Goal: Use online tool/utility

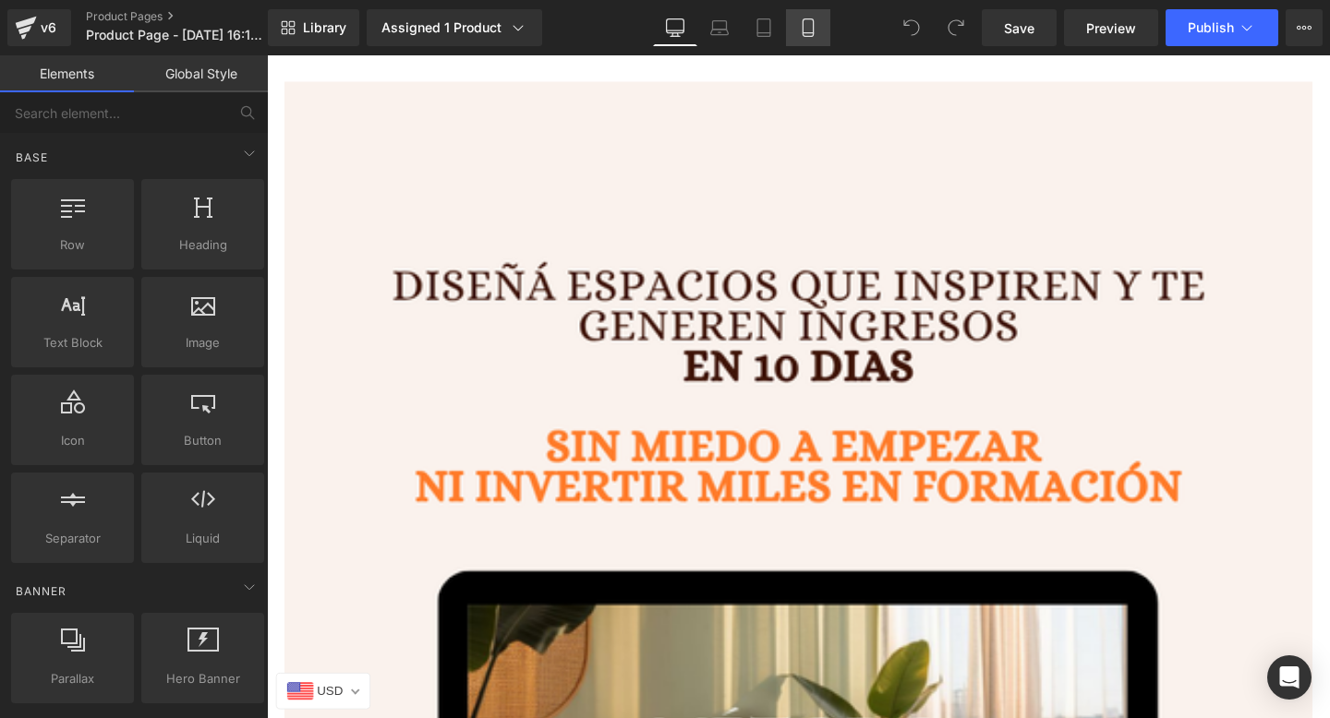
click at [803, 18] on icon at bounding box center [808, 27] width 18 height 18
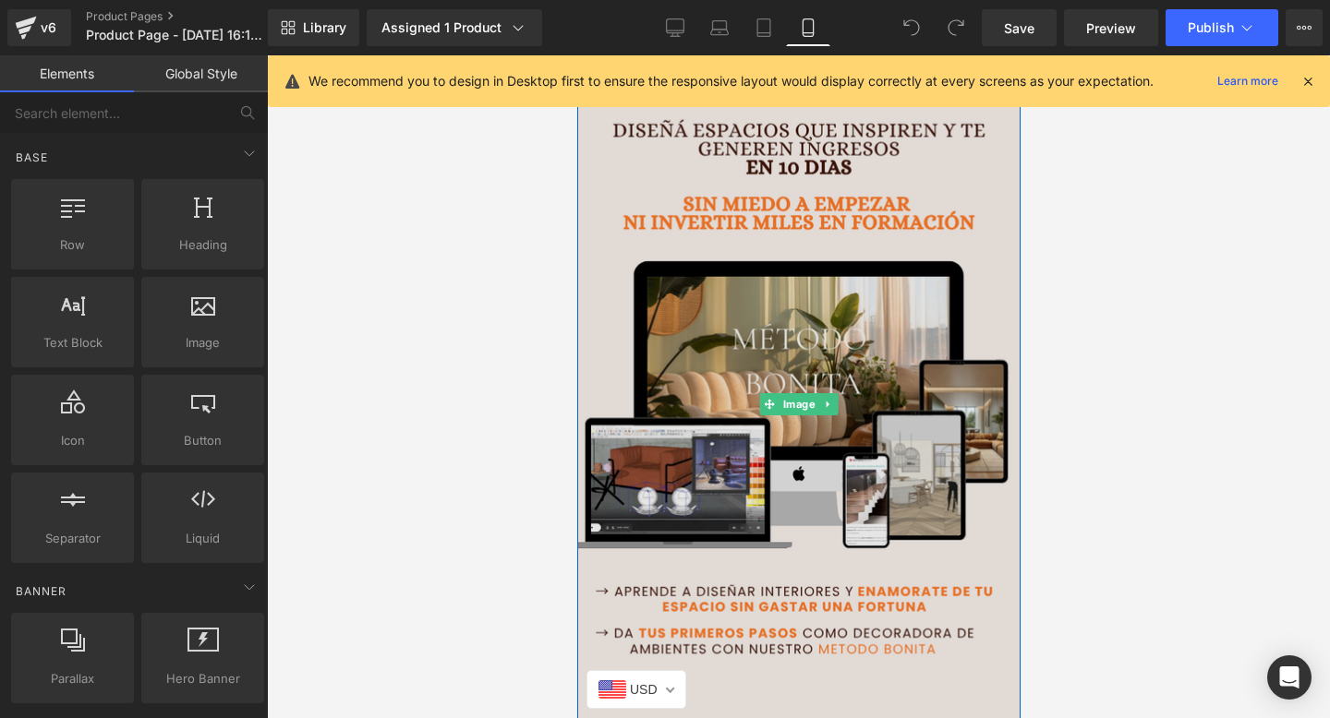
click at [647, 263] on img at bounding box center [797, 405] width 471 height 736
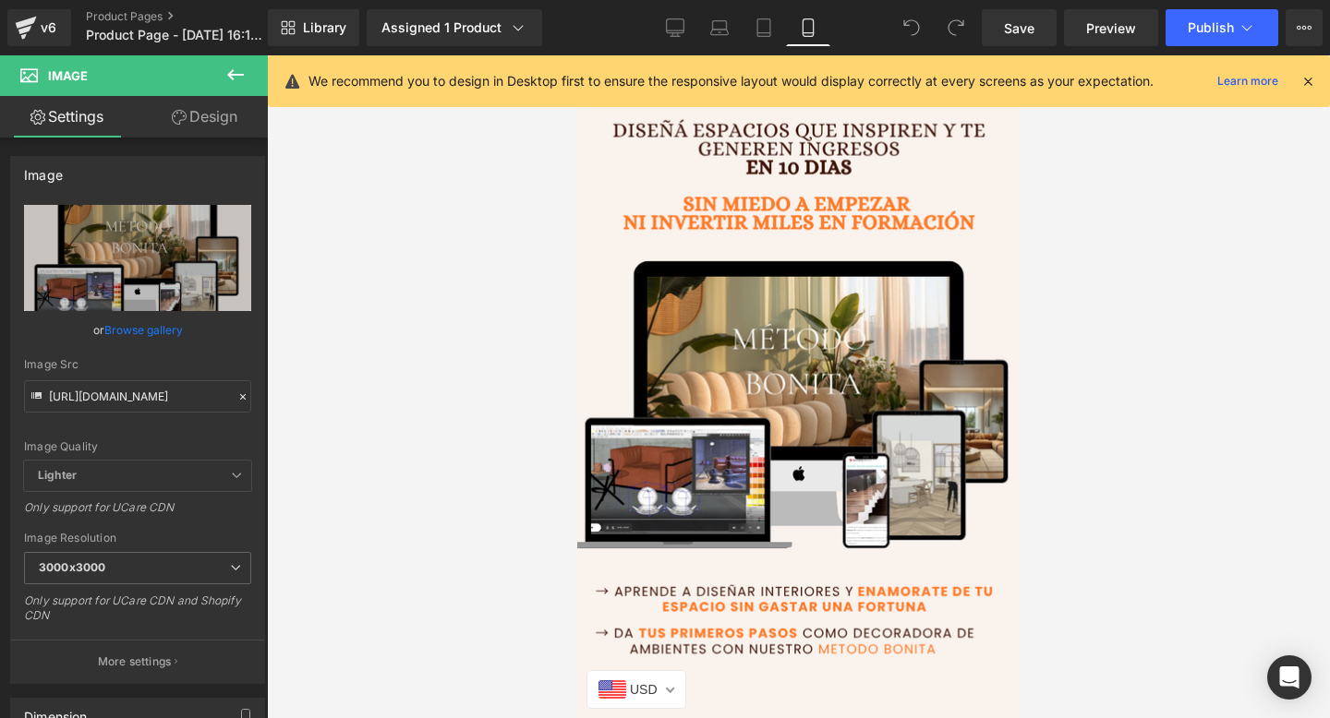
click at [239, 105] on link "Design" at bounding box center [205, 117] width 134 height 42
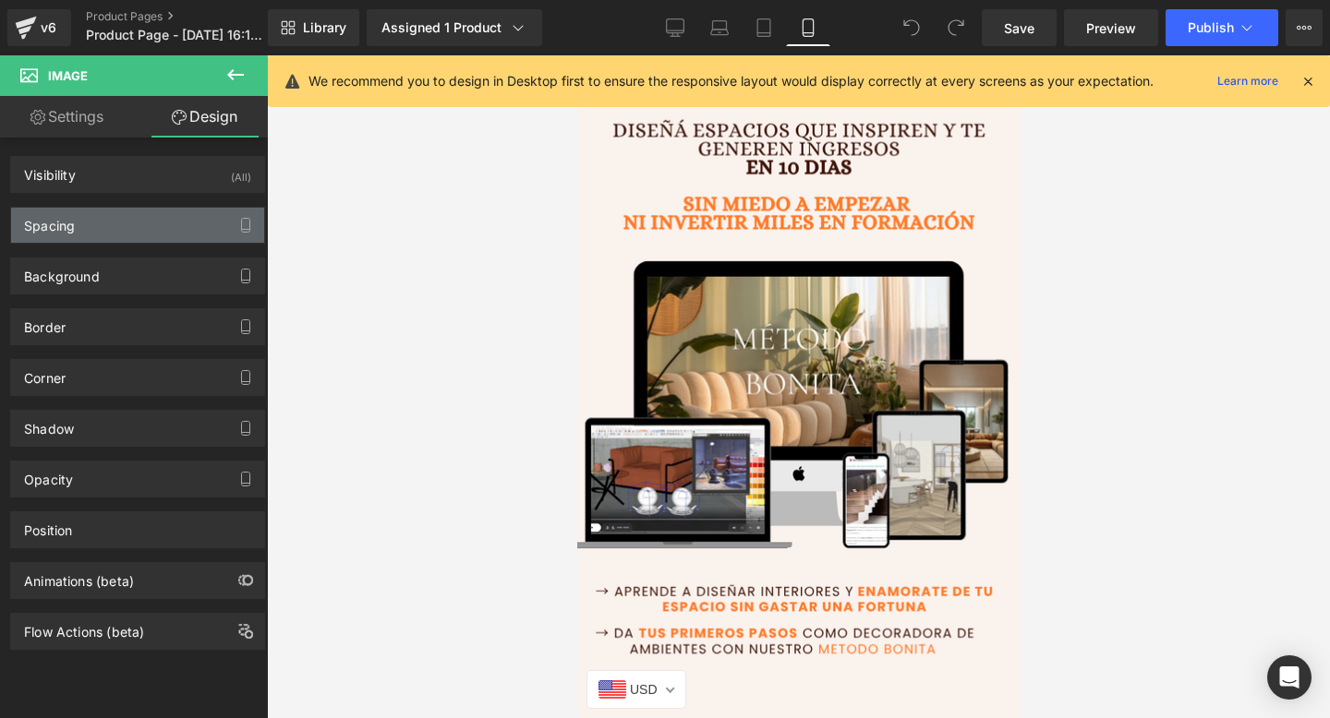
click at [126, 218] on div "Spacing" at bounding box center [137, 225] width 253 height 35
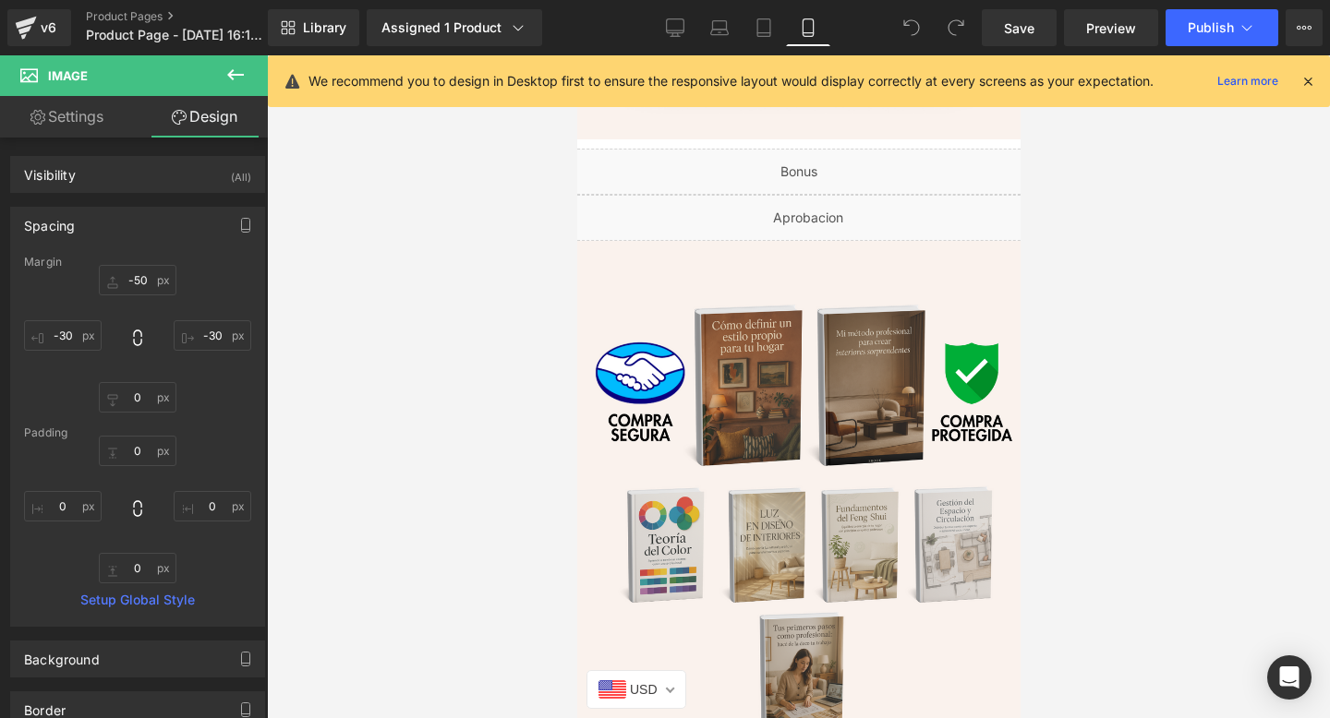
scroll to position [1722, 0]
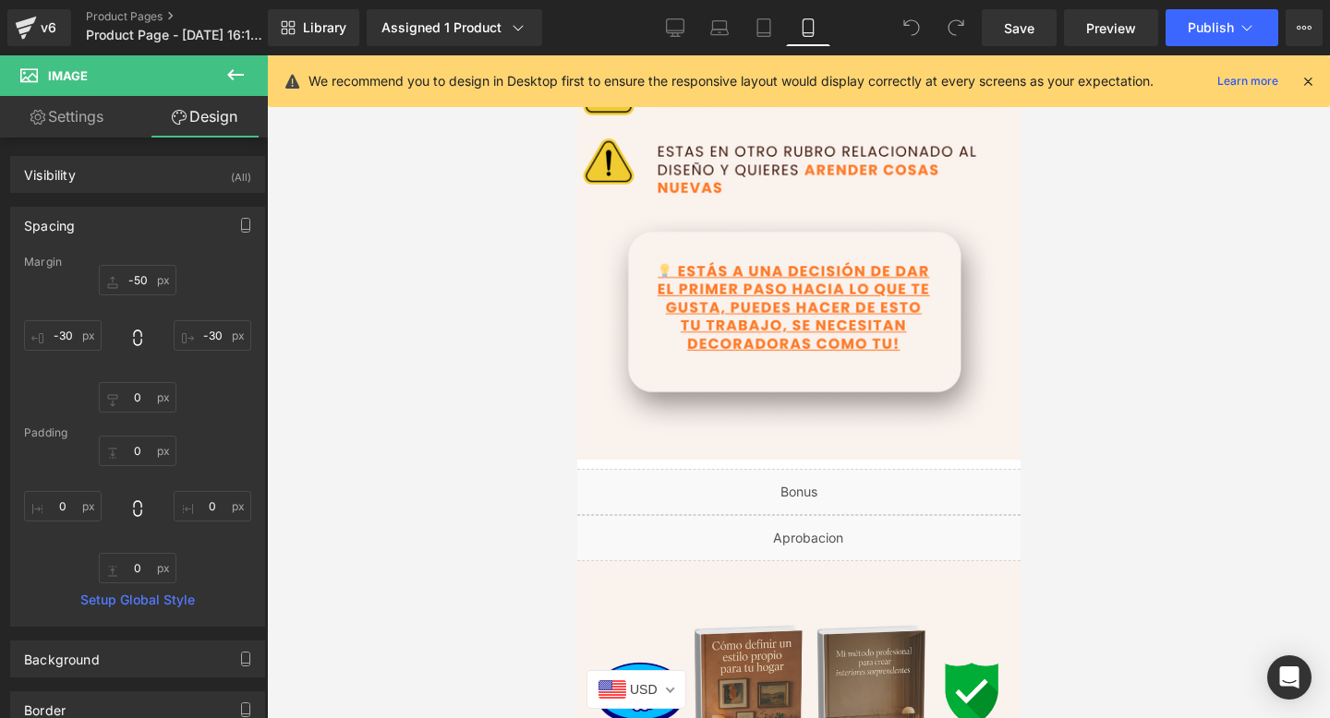
click at [732, 488] on div "Liquid" at bounding box center [798, 492] width 499 height 46
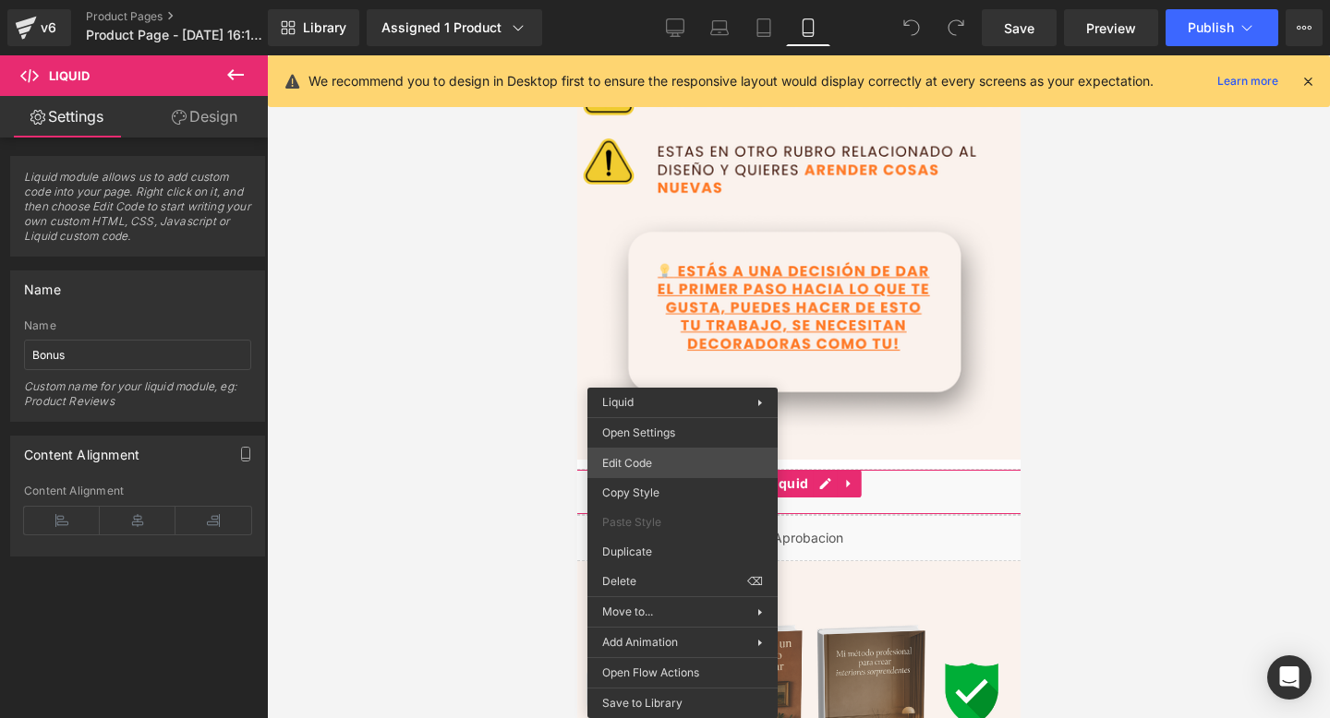
click at [701, 0] on div "You are previewing how the will restyle your page. You can not edit Elements in…" at bounding box center [665, 0] width 1330 height 0
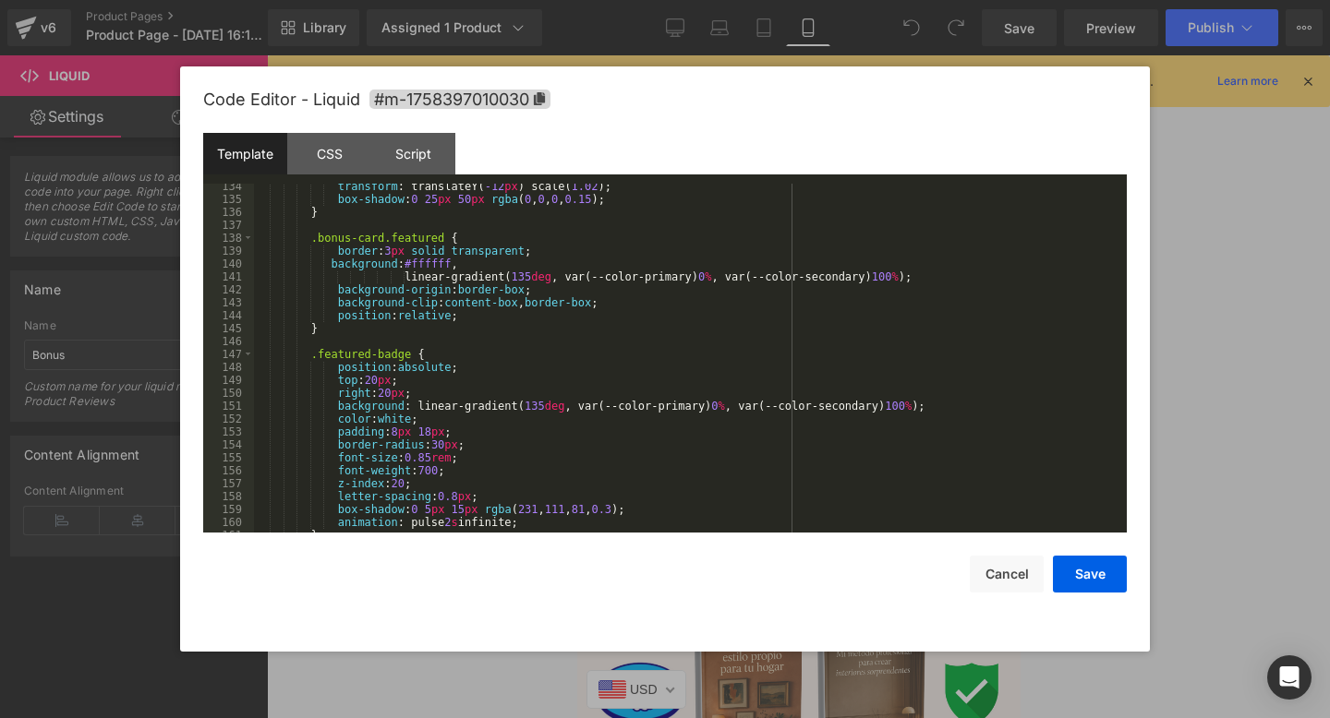
scroll to position [1736, 0]
click at [1020, 577] on button "Cancel" at bounding box center [1007, 574] width 74 height 37
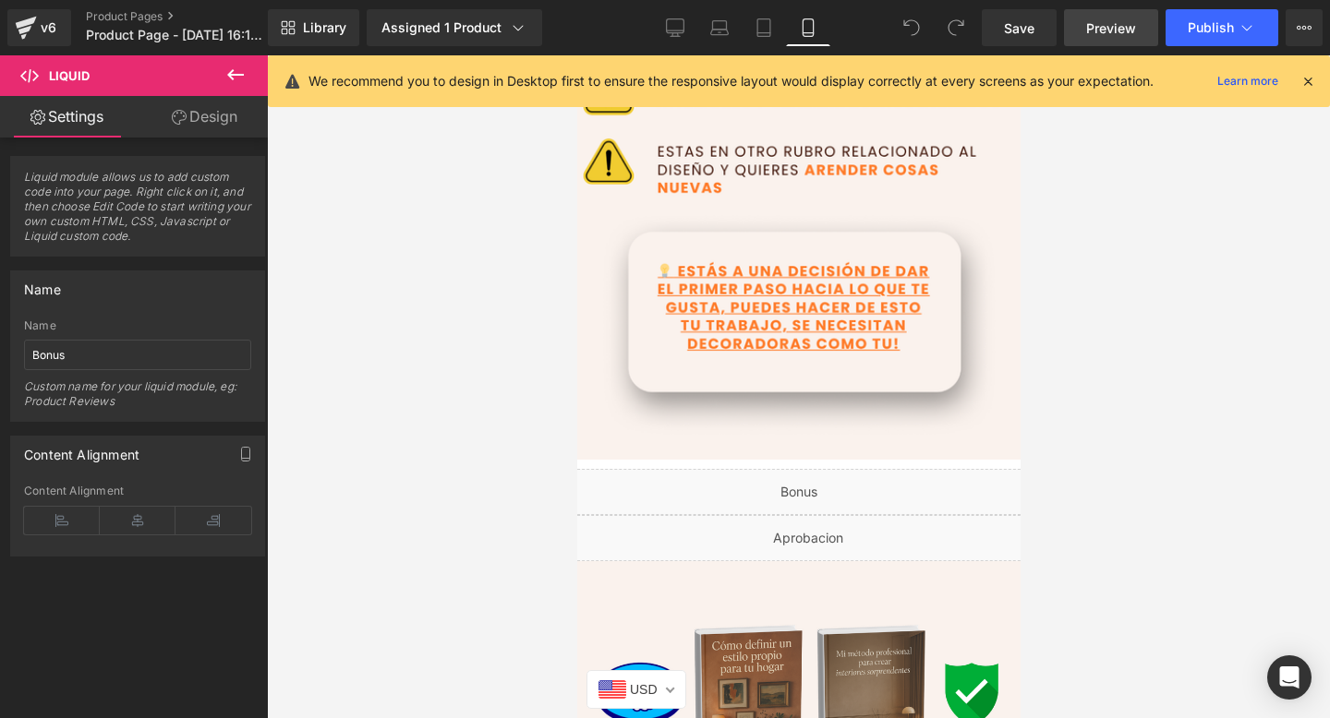
click at [1108, 33] on span "Preview" at bounding box center [1111, 27] width 50 height 19
click at [245, 78] on icon at bounding box center [235, 75] width 22 height 22
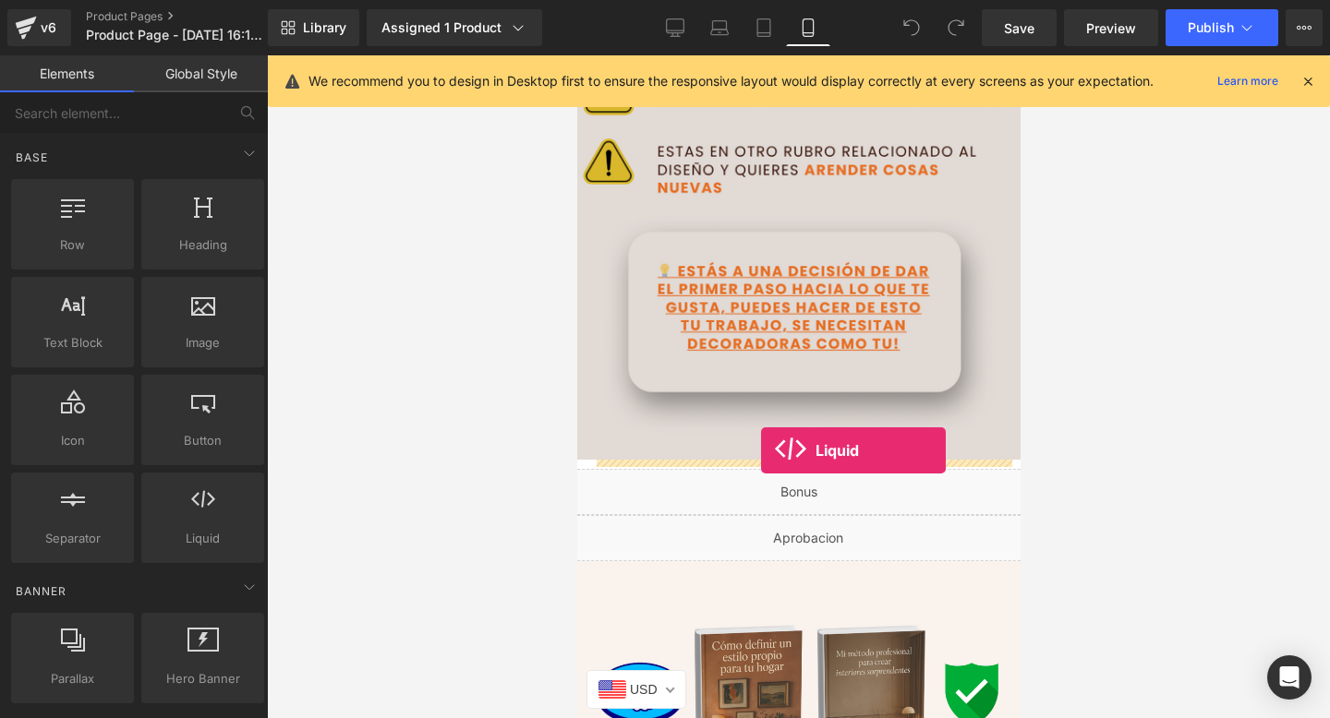
drag, startPoint x: 772, startPoint y: 569, endPoint x: 760, endPoint y: 451, distance: 118.8
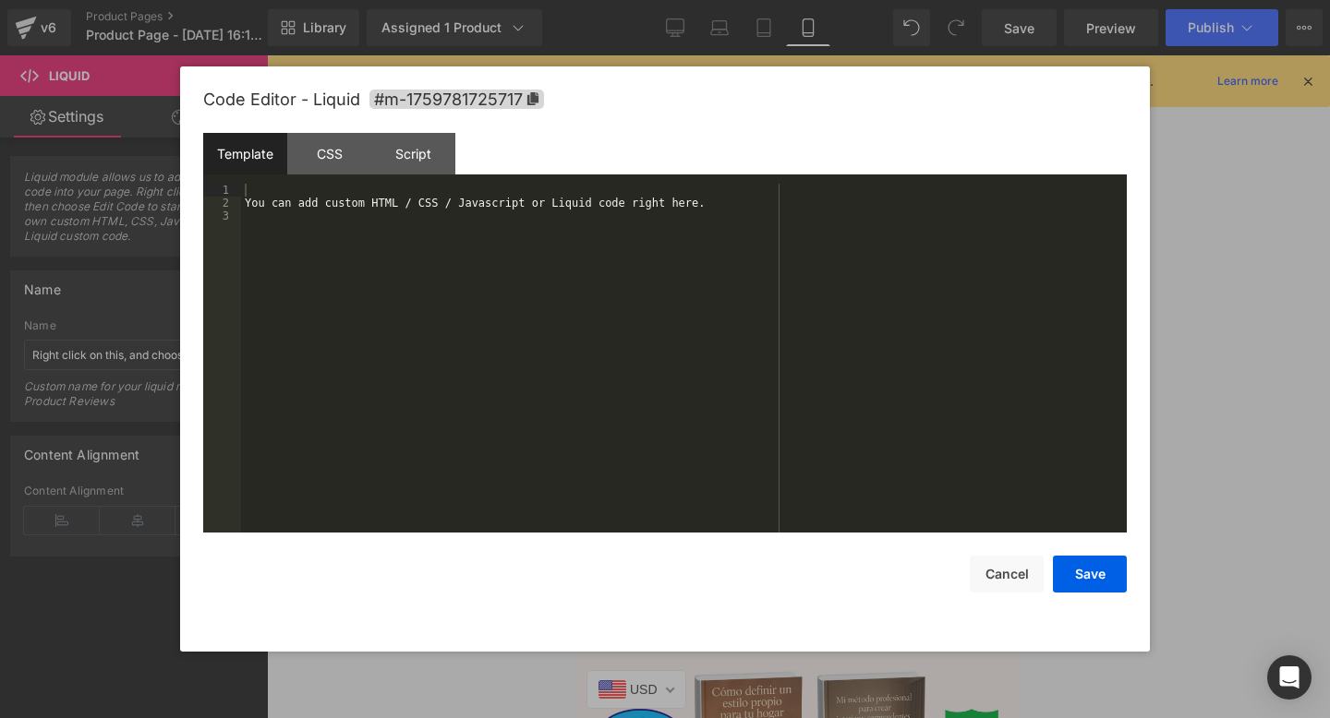
click at [666, 0] on div "Liquid You are previewing how the will restyle your page. You can not edit Elem…" at bounding box center [665, 0] width 1330 height 0
drag, startPoint x: 408, startPoint y: 275, endPoint x: 308, endPoint y: 181, distance: 137.2
click at [308, 180] on div "Template CSS Script Data 1 2 3 You can add custom HTML / CSS / Javascript or Li…" at bounding box center [664, 333] width 923 height 400
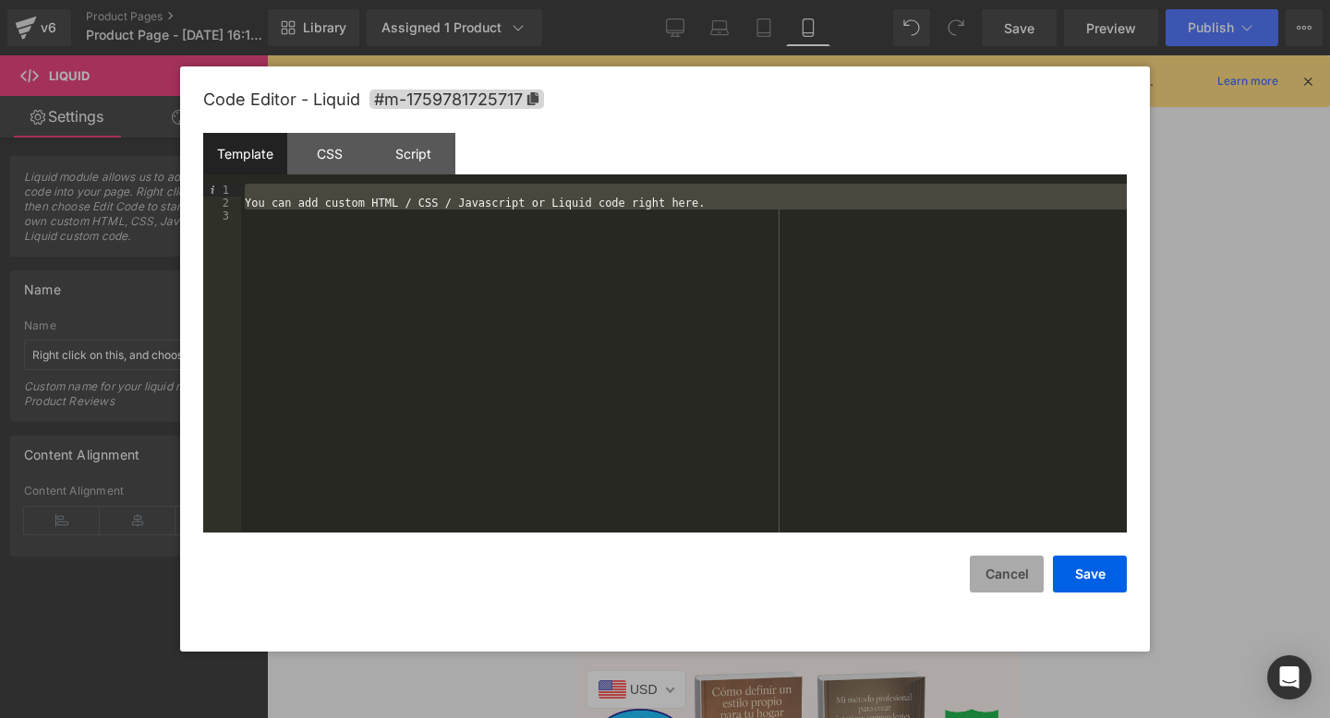
click at [995, 581] on button "Cancel" at bounding box center [1007, 574] width 74 height 37
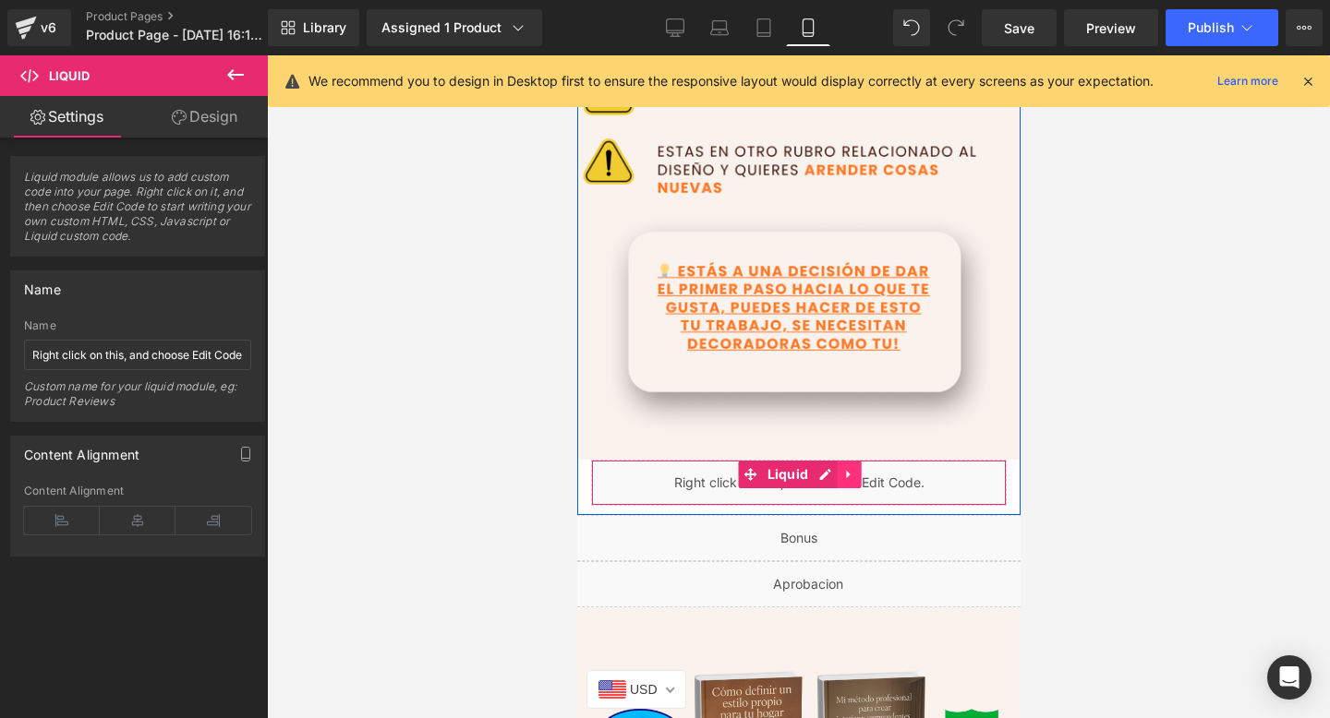
click at [845, 471] on icon at bounding box center [847, 475] width 4 height 8
click at [856, 472] on icon at bounding box center [859, 475] width 13 height 14
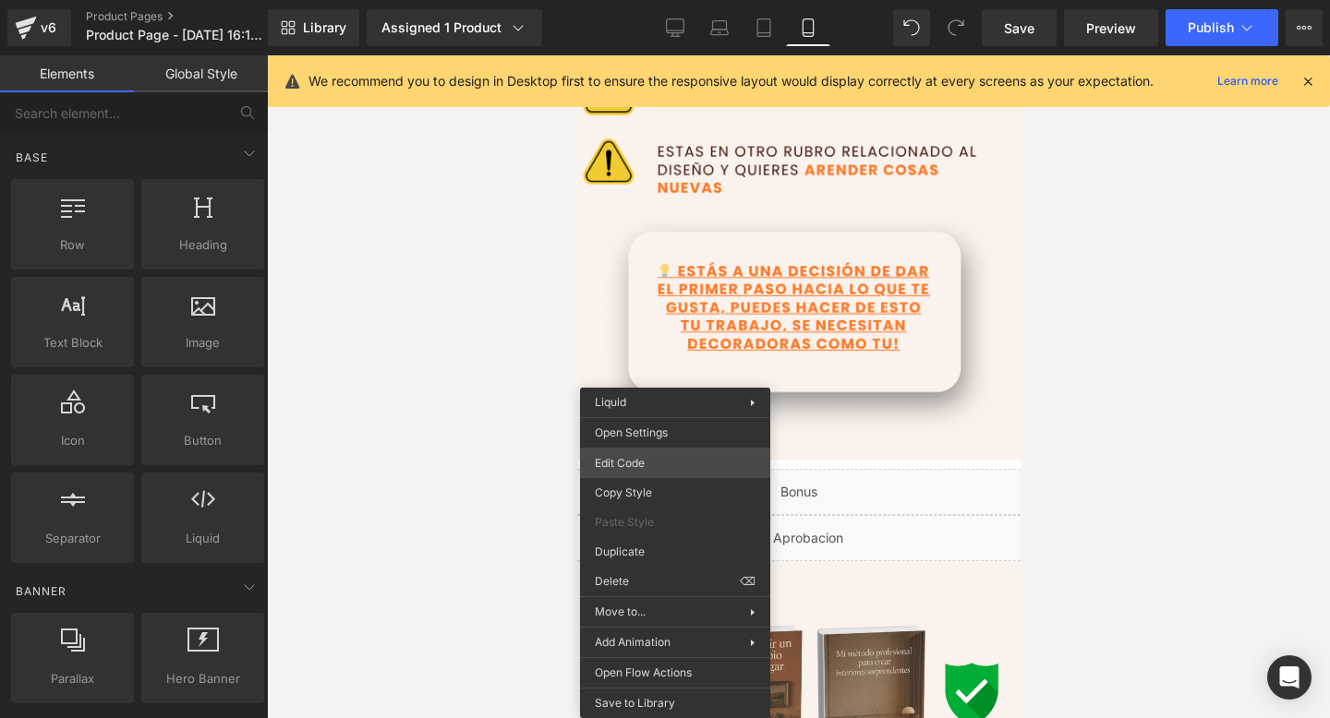
click at [669, 0] on div "Liquid You are previewing how the will restyle your page. You can not edit Elem…" at bounding box center [665, 0] width 1330 height 0
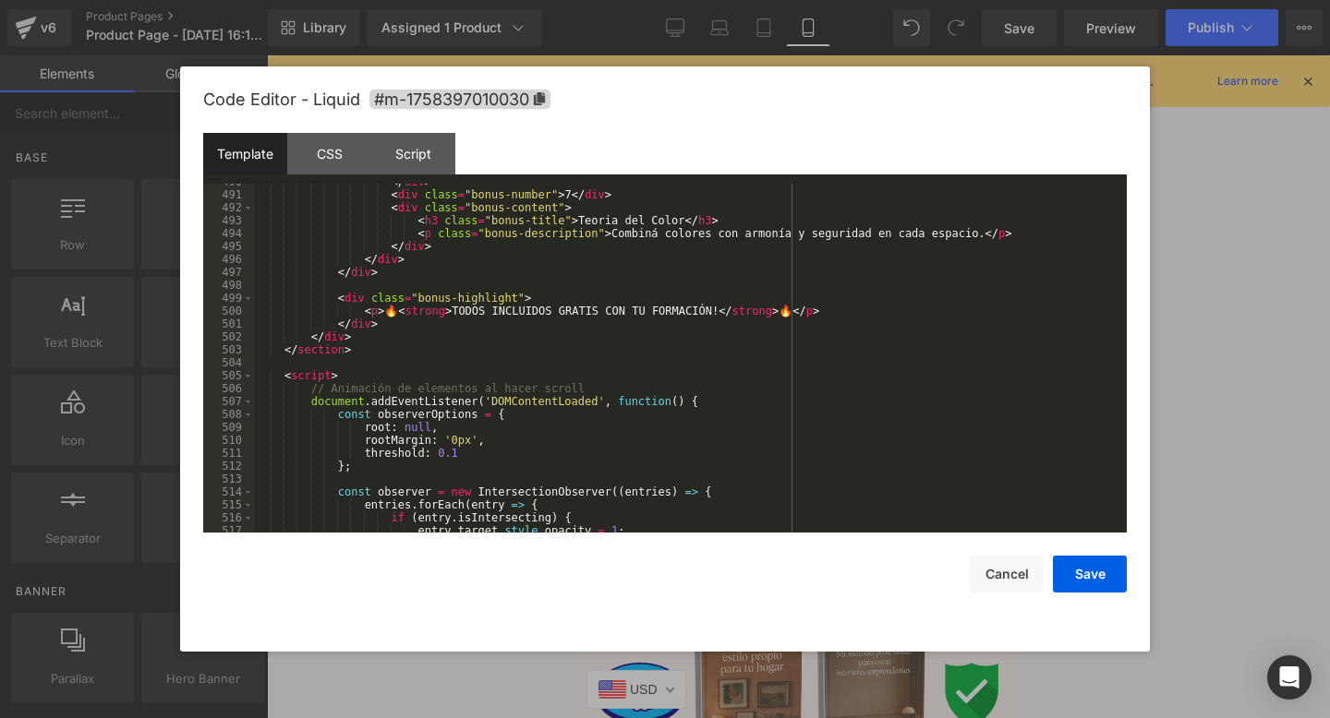
scroll to position [6632, 0]
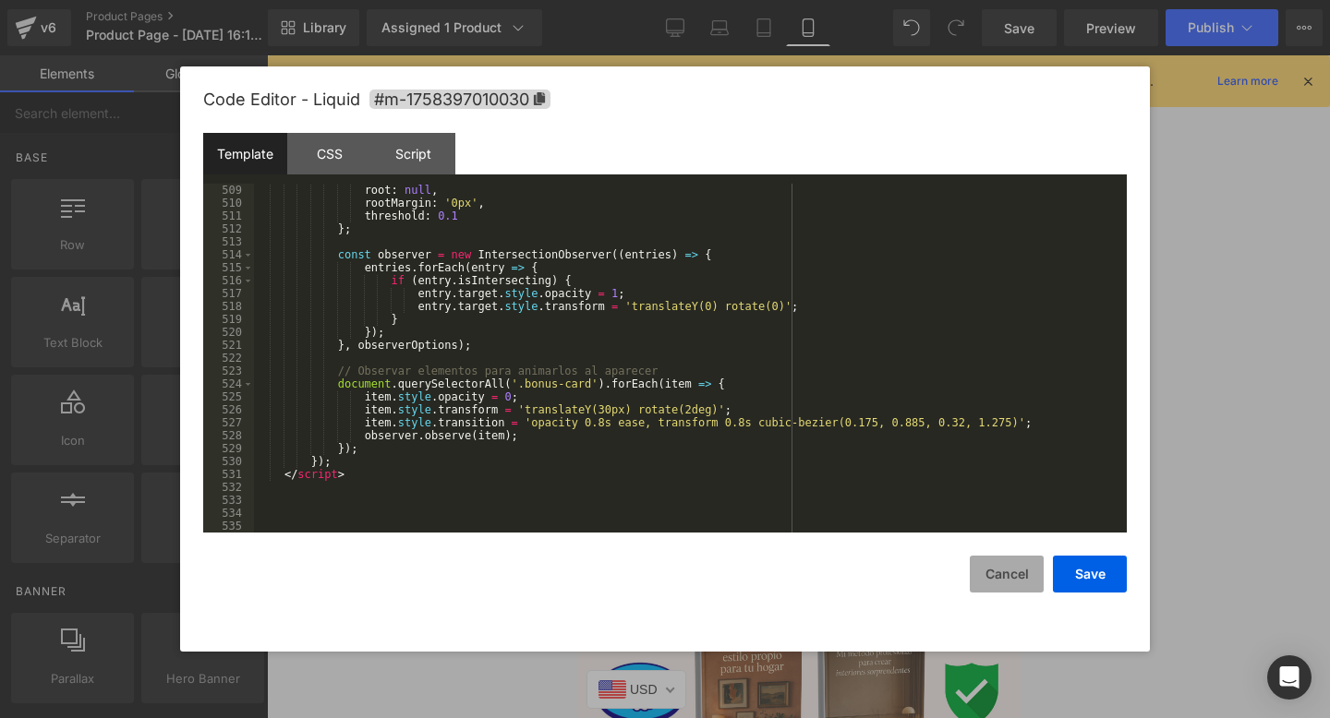
click at [1031, 583] on button "Cancel" at bounding box center [1007, 574] width 74 height 37
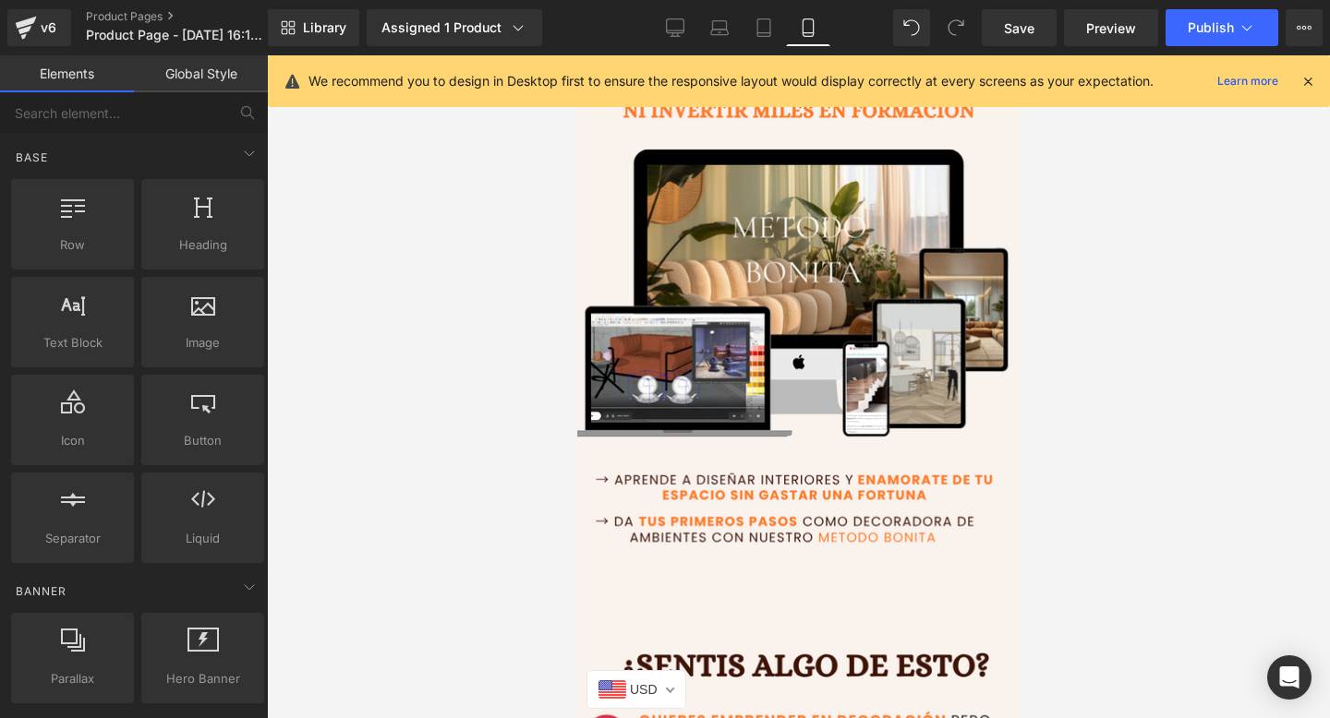
scroll to position [0, 0]
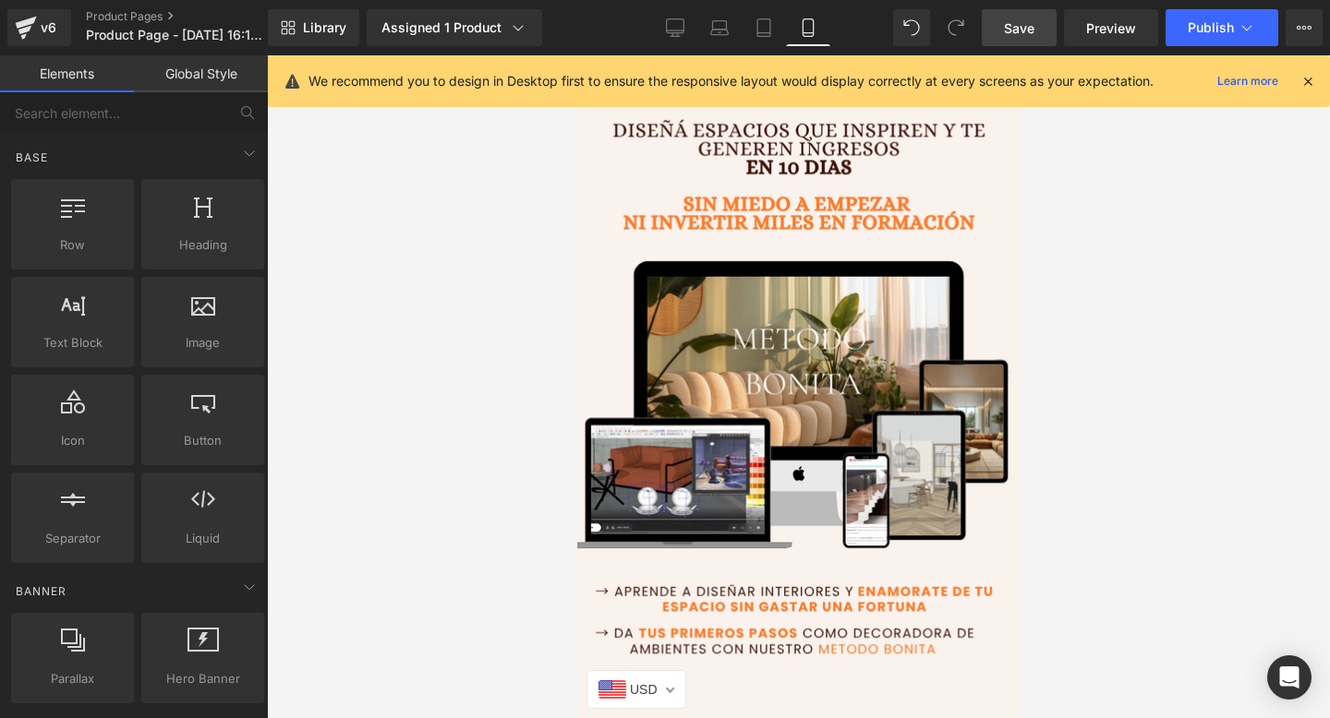
click at [997, 21] on link "Save" at bounding box center [1019, 27] width 75 height 37
